Goal: Task Accomplishment & Management: Manage account settings

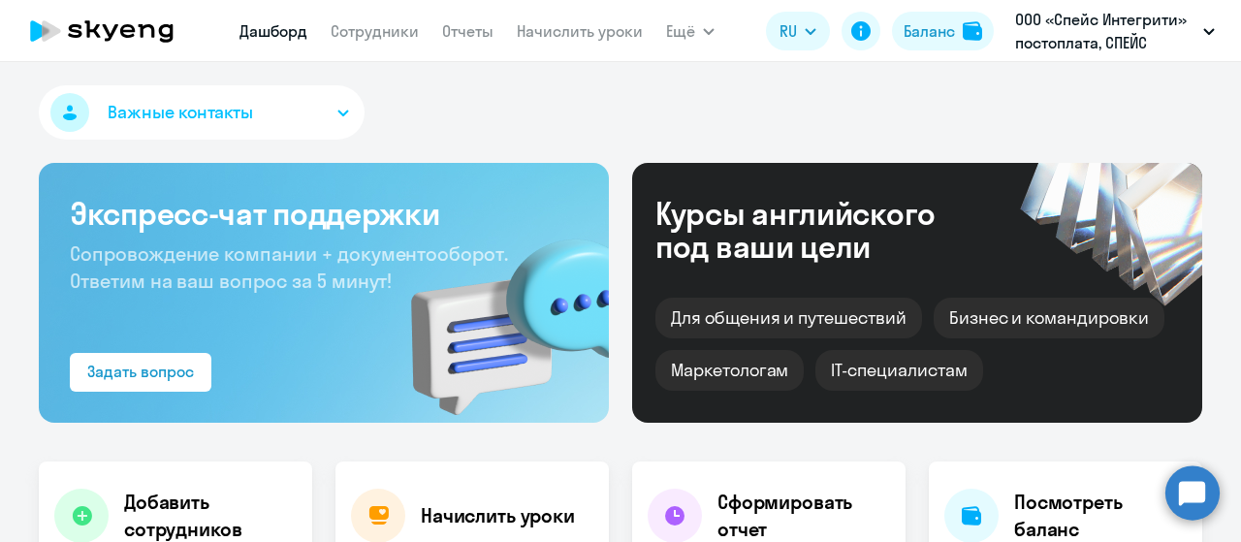
select select "30"
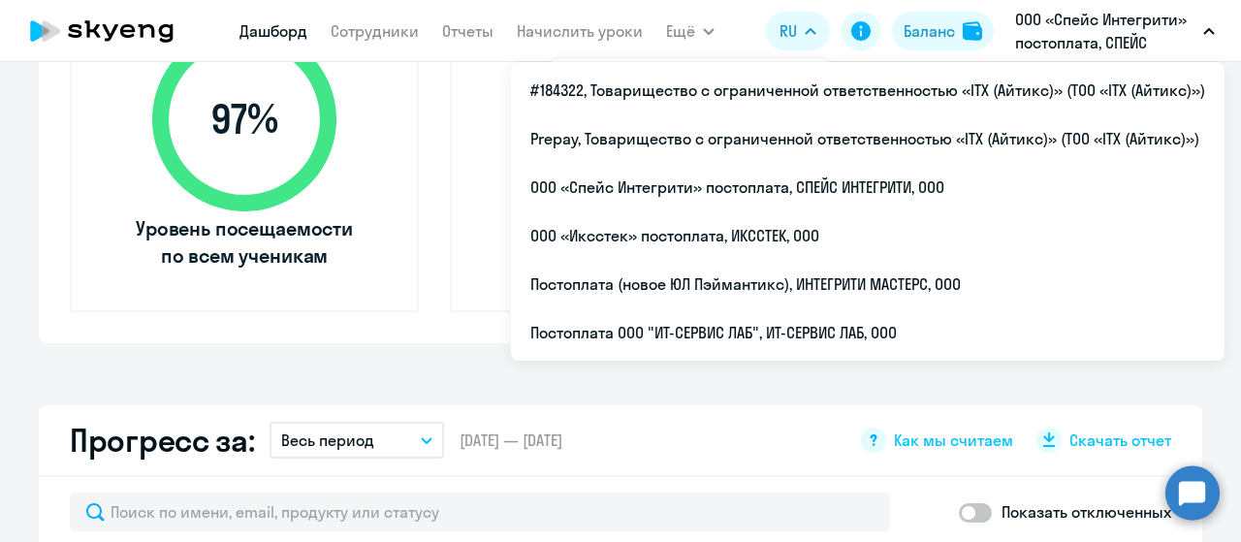
click at [642, 444] on div "Прогресс за: Весь период – [DATE] — [DATE] Как мы считаем Скачать отчет" at bounding box center [621, 441] width 1164 height 72
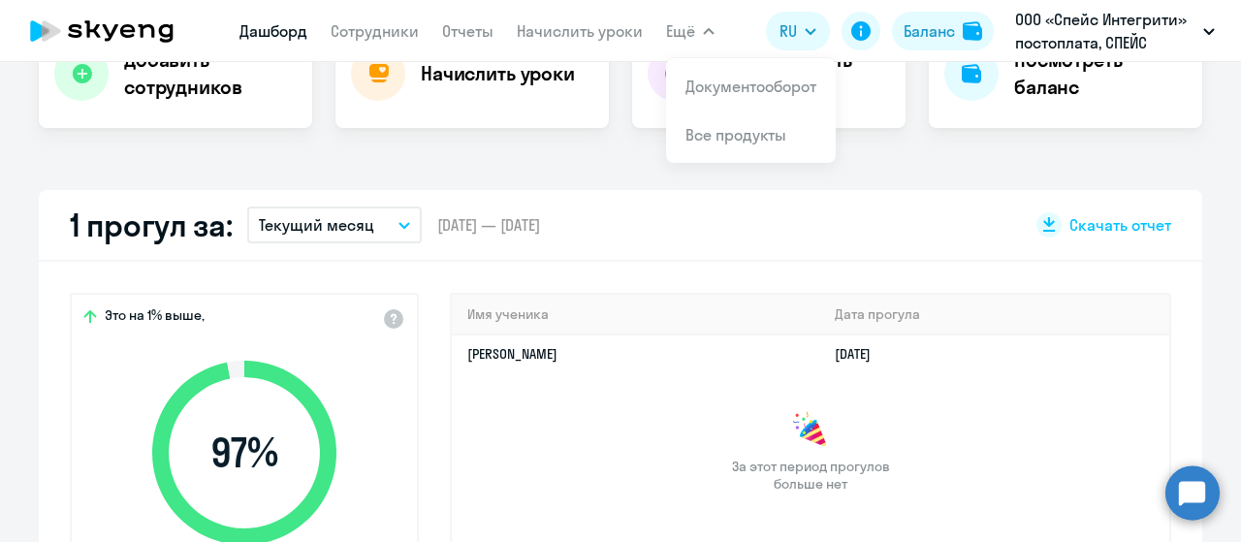
scroll to position [194, 0]
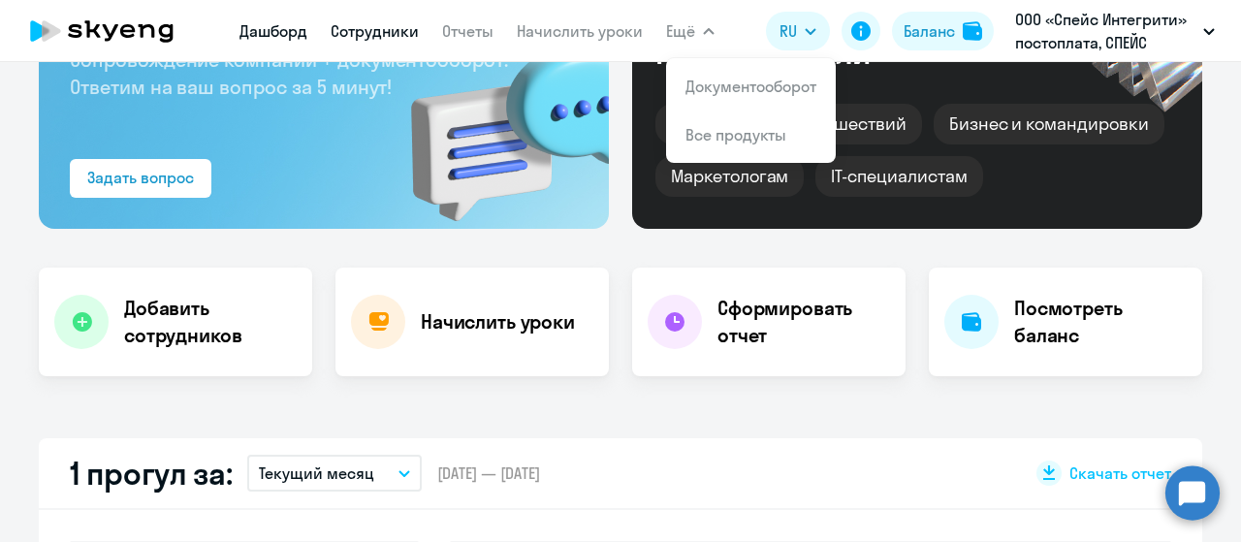
click at [384, 24] on link "Сотрудники" at bounding box center [375, 30] width 88 height 19
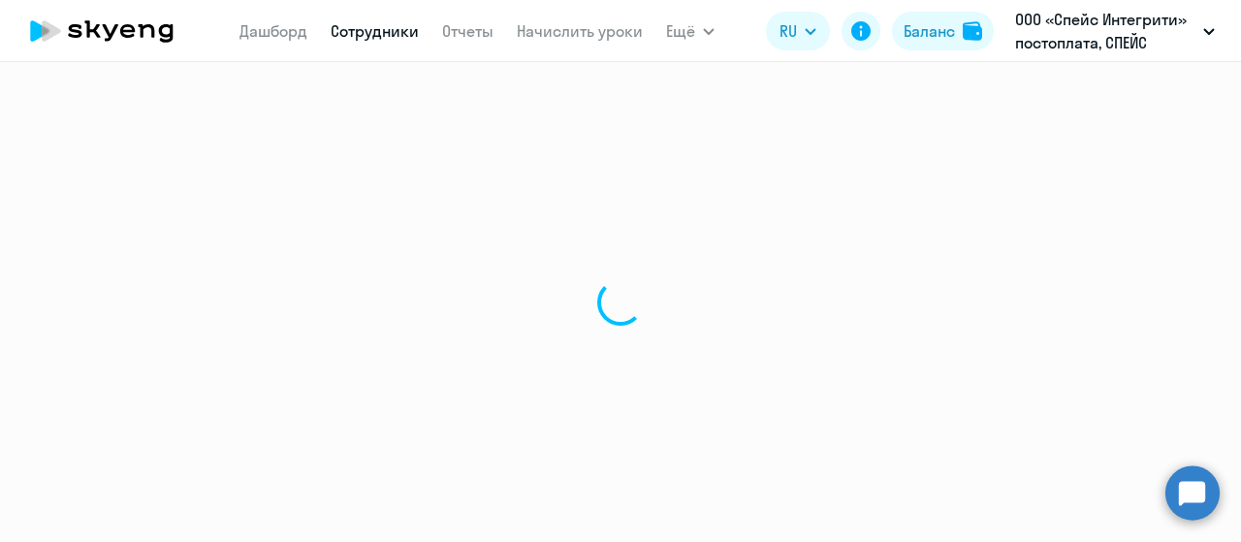
select select "30"
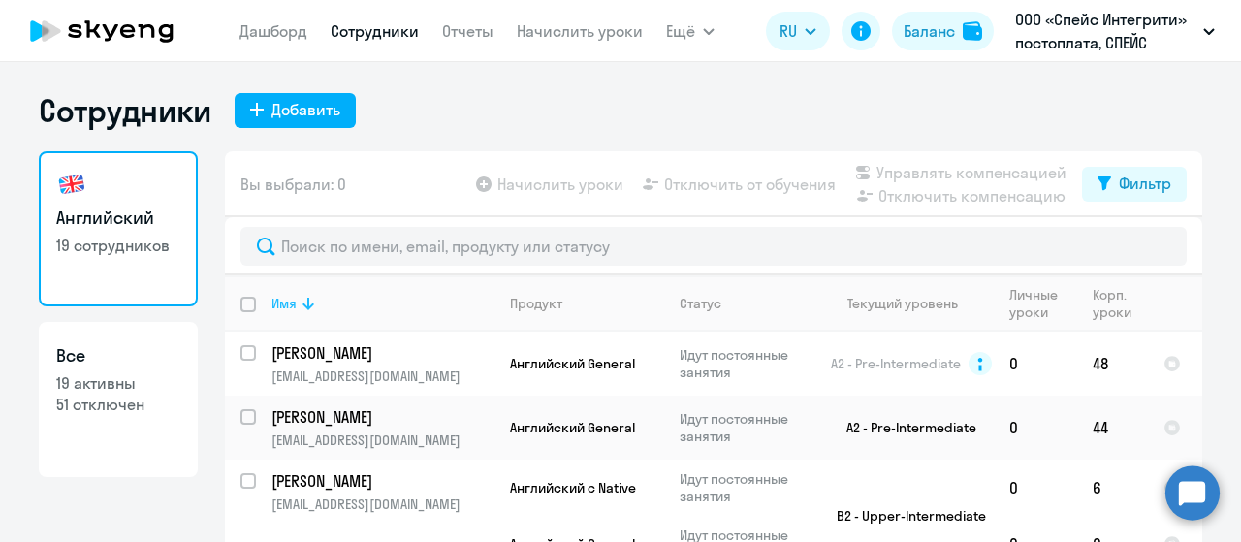
click at [303, 312] on icon at bounding box center [308, 303] width 23 height 23
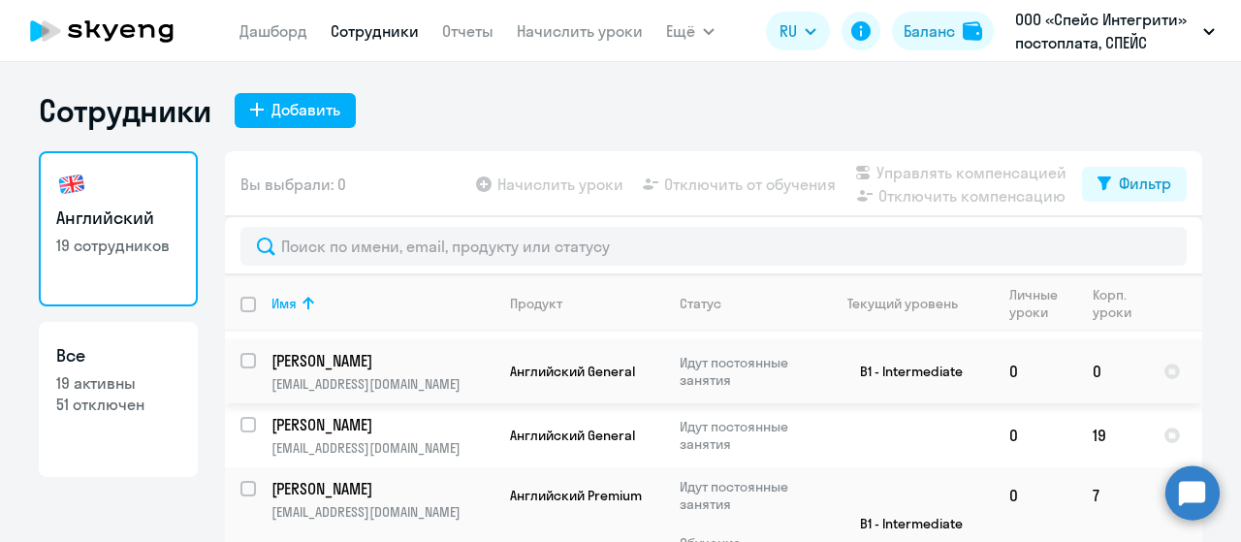
scroll to position [1067, 0]
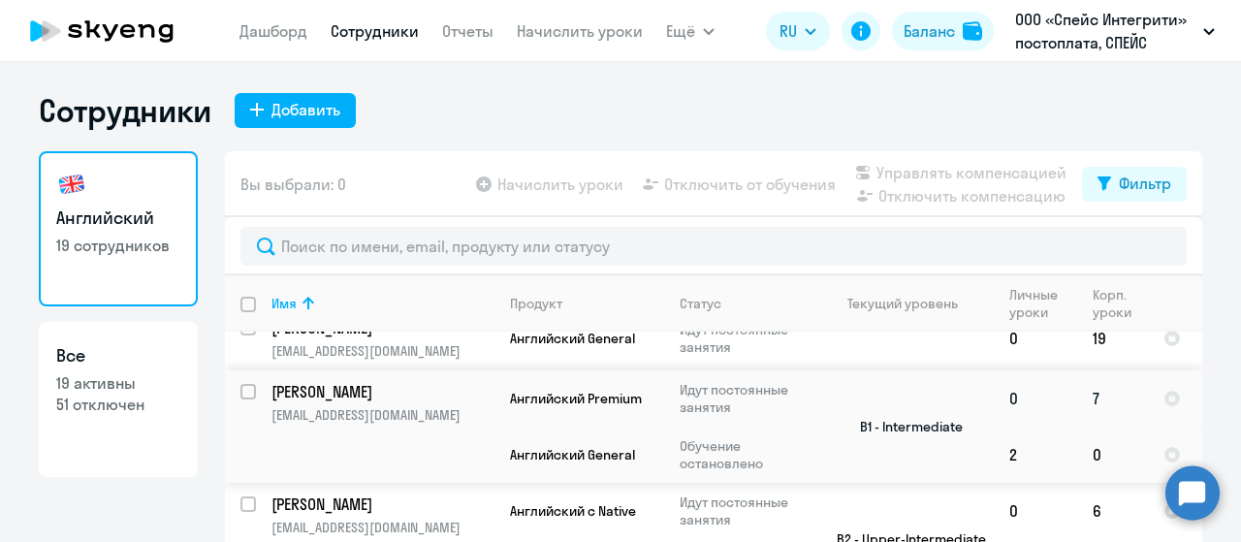
click at [417, 384] on p "[PERSON_NAME]" at bounding box center [381, 391] width 219 height 21
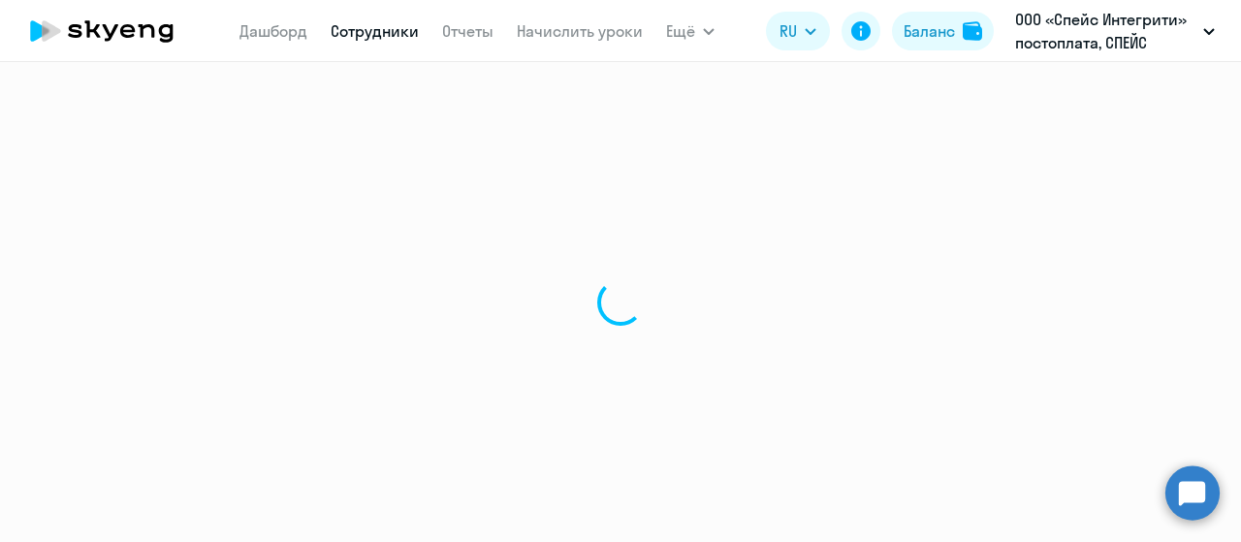
select select "english"
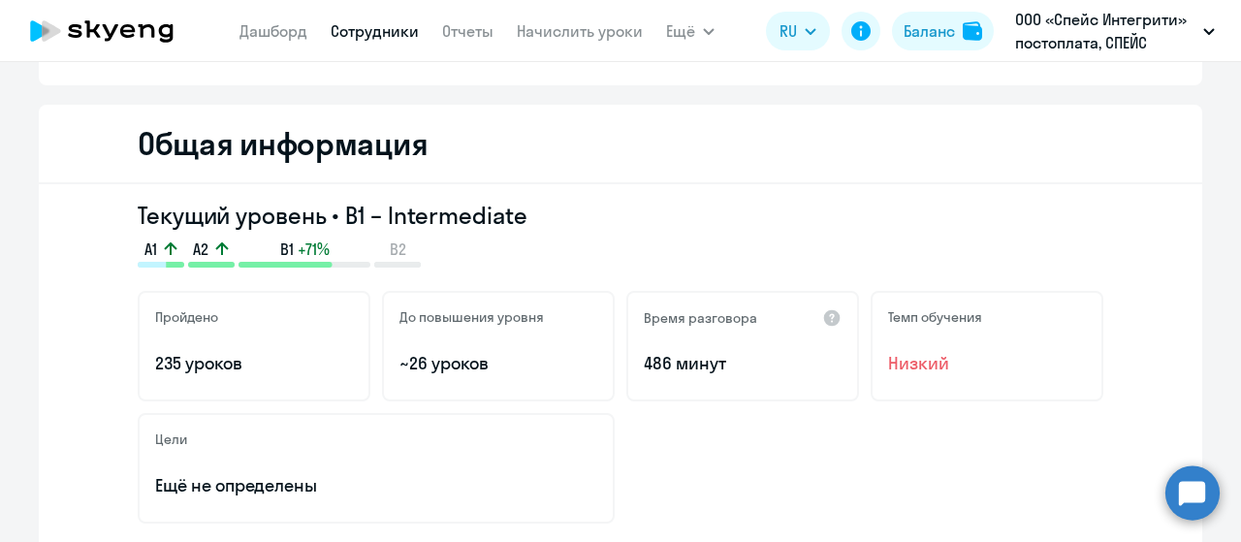
scroll to position [97, 0]
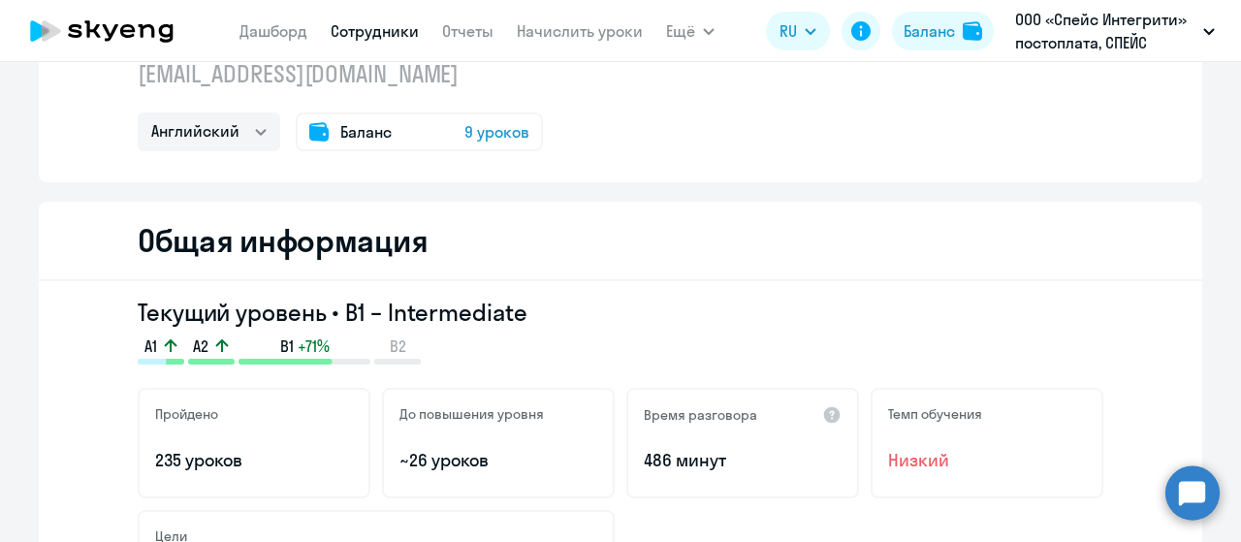
click at [375, 135] on span "Баланс" at bounding box center [365, 131] width 51 height 23
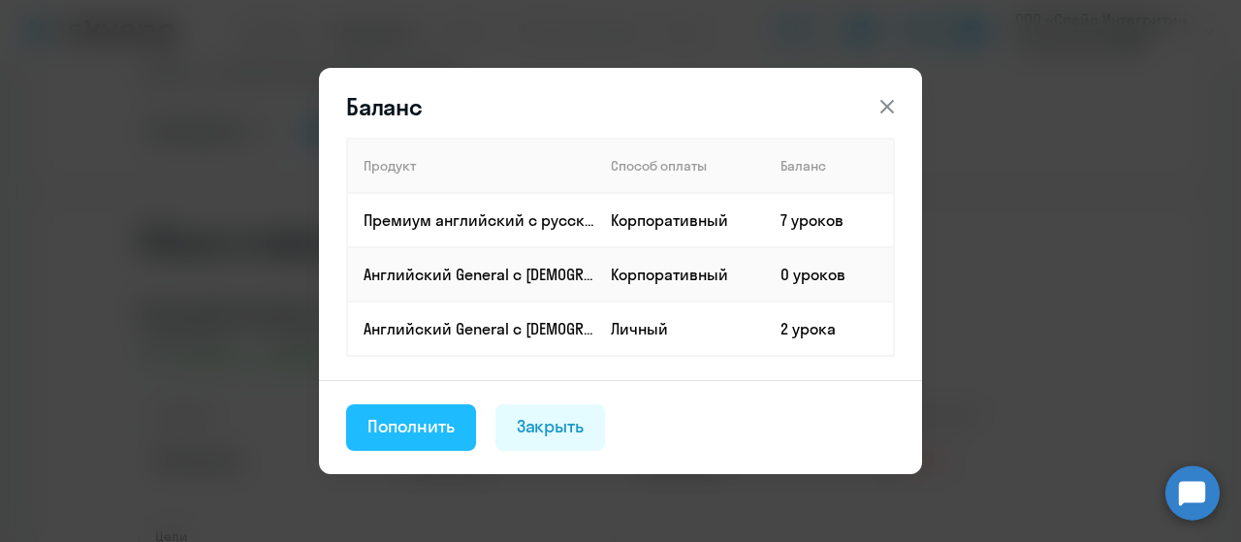
click at [445, 436] on div "Пополнить" at bounding box center [411, 426] width 87 height 25
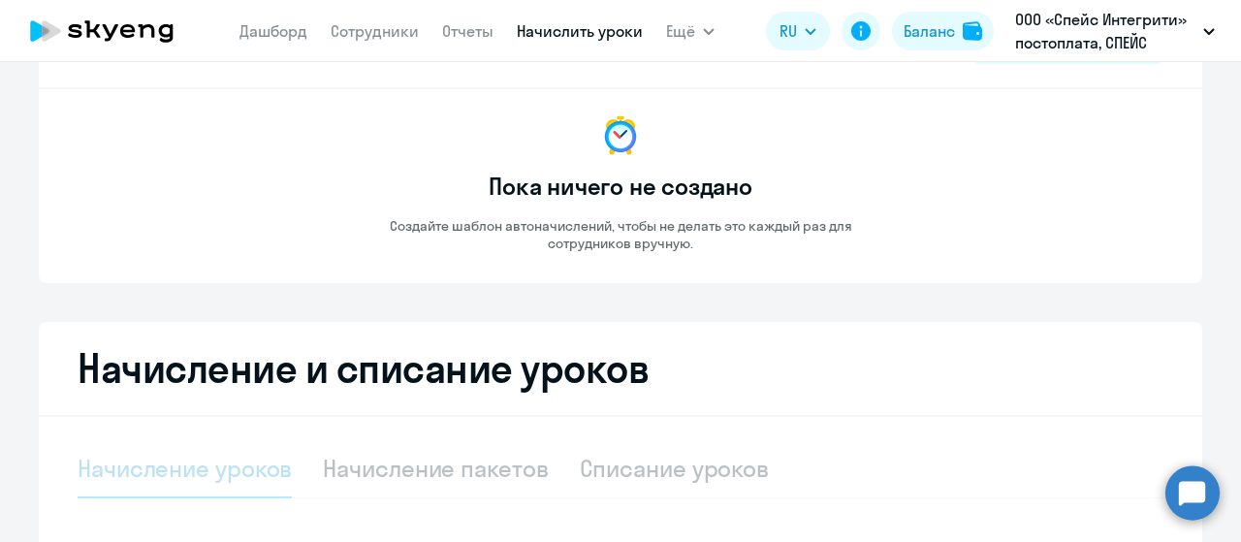
select select "10"
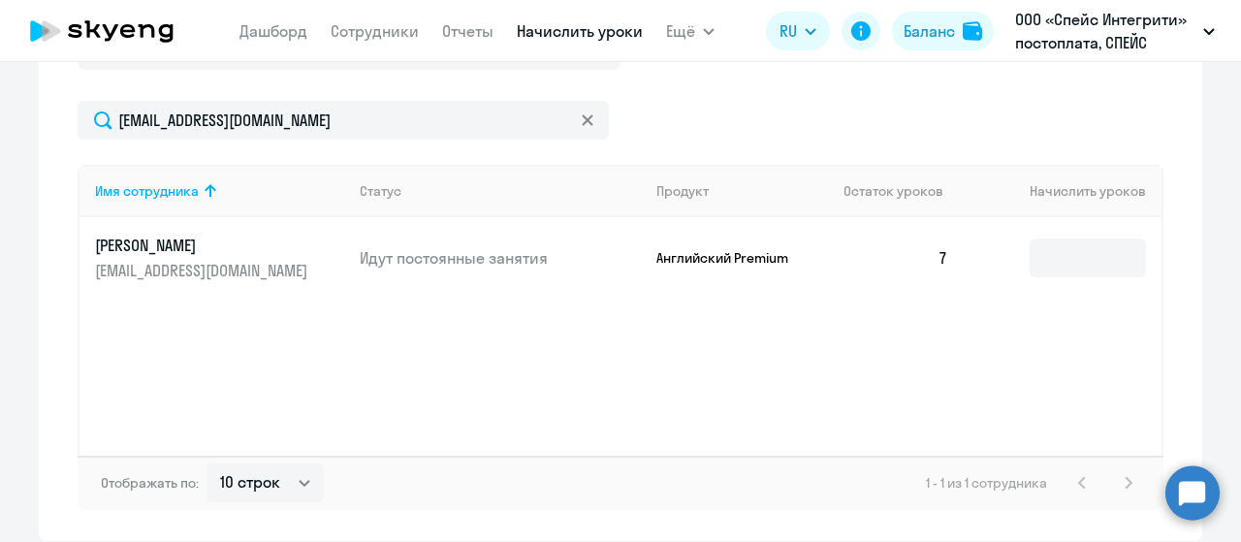
scroll to position [720, 0]
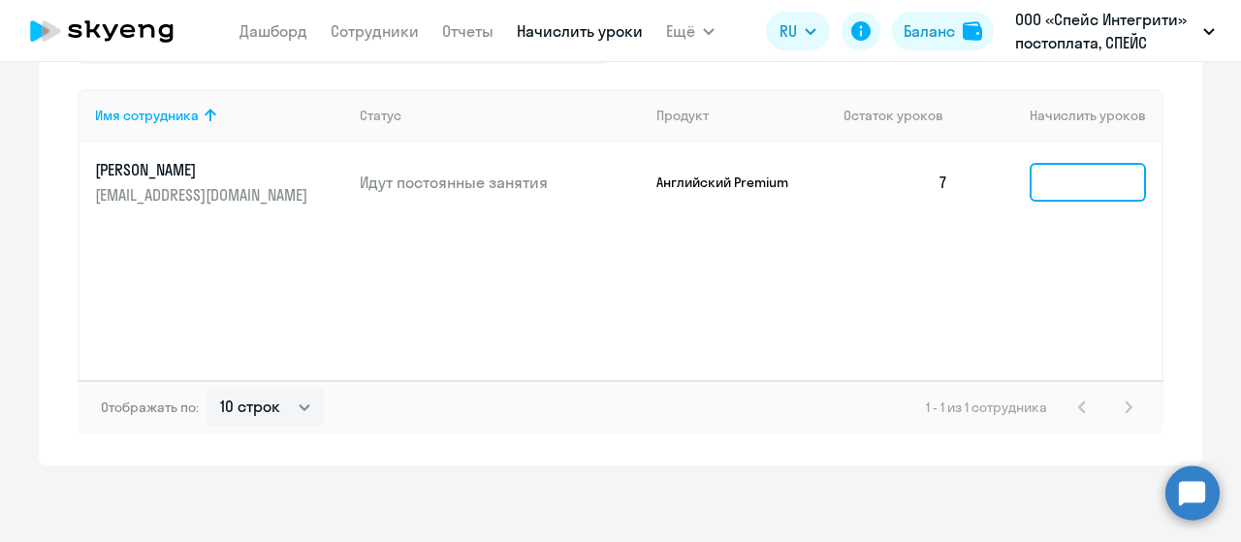
click at [1071, 191] on input at bounding box center [1088, 182] width 116 height 39
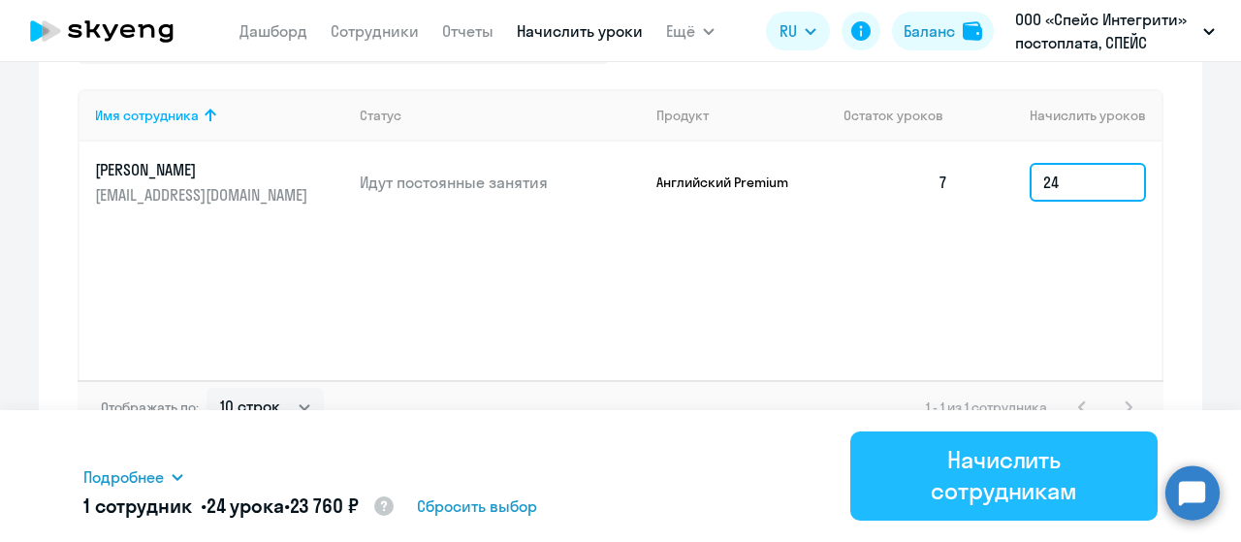
type input "24"
click at [1033, 485] on div "Начислить сотрудникам" at bounding box center [1004, 475] width 253 height 62
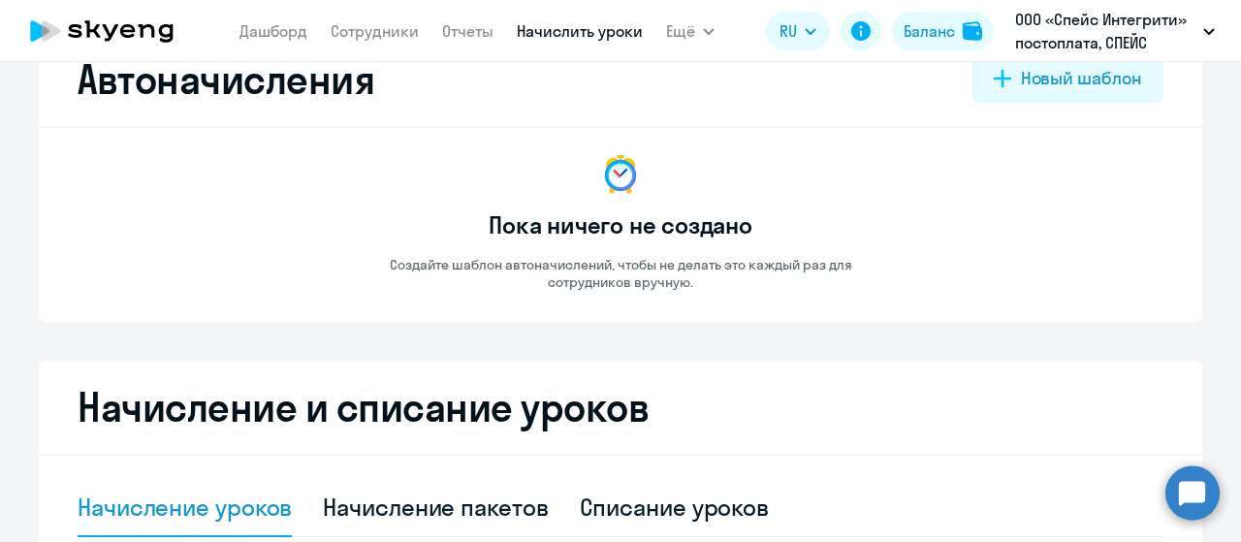
scroll to position [0, 0]
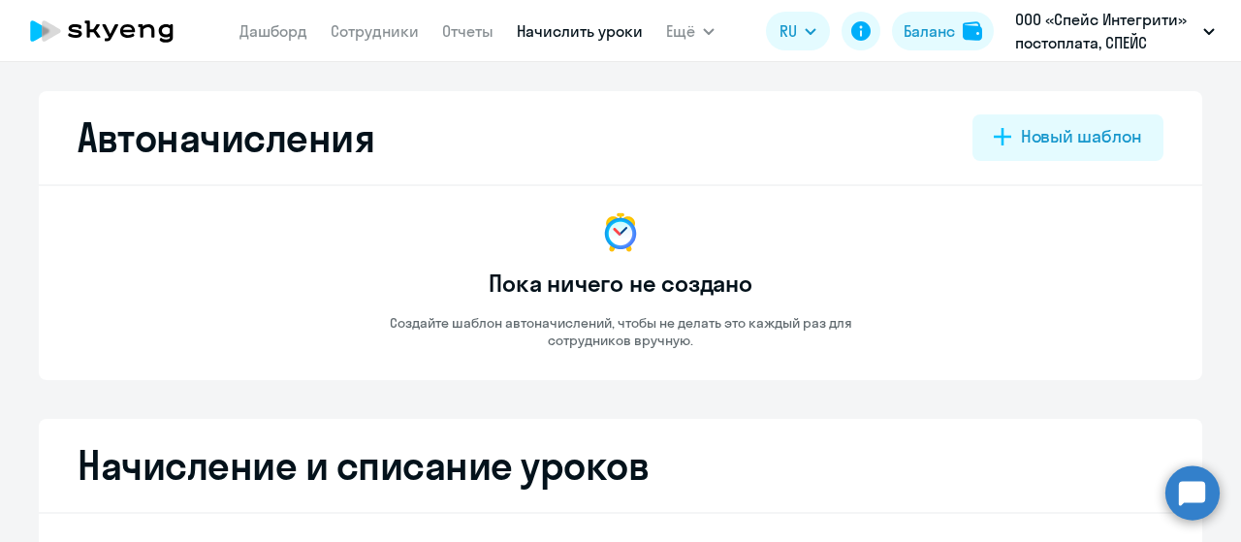
click at [128, 25] on icon at bounding box center [127, 31] width 15 height 14
